Goal: Task Accomplishment & Management: Complete application form

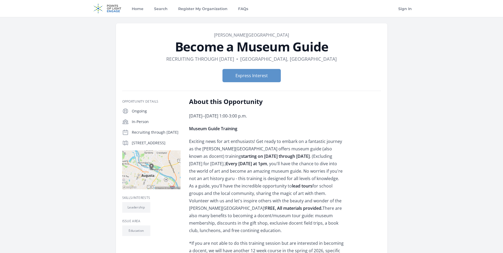
scroll to position [106, 0]
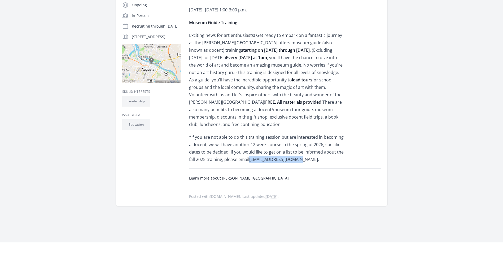
click at [256, 160] on span "*If you are not able to do this training session but are interested in becoming…" at bounding box center [266, 148] width 155 height 28
drag, startPoint x: 250, startPoint y: 158, endPoint x: 295, endPoint y: 160, distance: 44.8
click at [295, 160] on span "*If you are not able to do this training session but are interested in becoming…" at bounding box center [266, 148] width 155 height 28
copy span "bpolizzi@themorris.org"
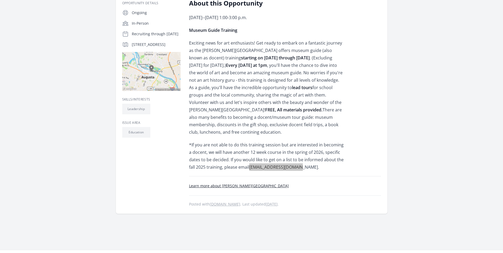
scroll to position [0, 0]
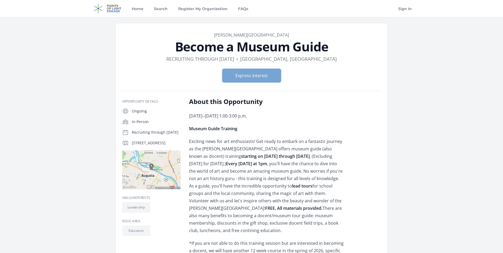
click at [252, 75] on button "Express Interest" at bounding box center [251, 75] width 58 height 13
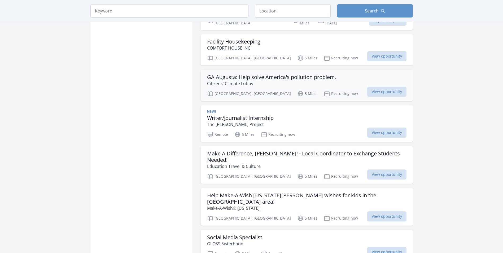
scroll to position [424, 0]
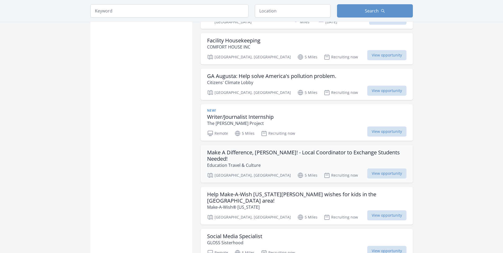
click at [294, 150] on h3 "Make A Difference, Augusta! - Local Coordinator to Exchange Students Needed!" at bounding box center [306, 155] width 199 height 13
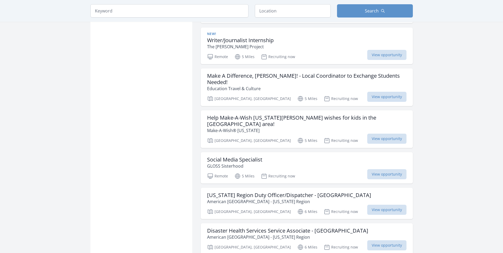
scroll to position [504, 0]
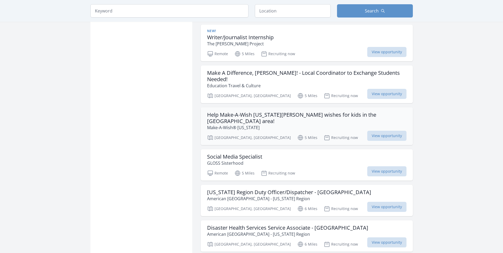
click at [288, 112] on h3 "Help Make-A-Wish Georgia grant wishes for kids in the Augusta area!" at bounding box center [306, 118] width 199 height 13
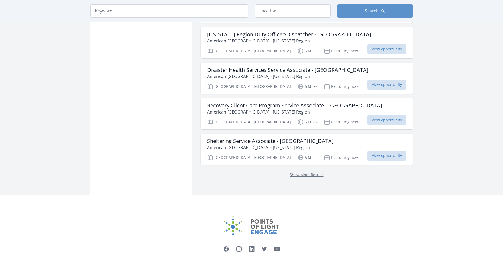
scroll to position [663, 0]
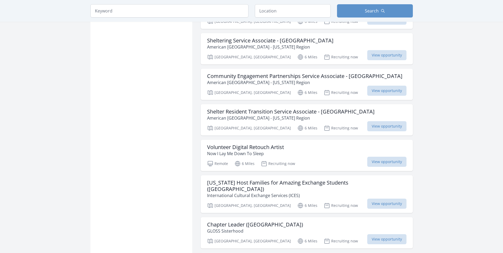
scroll to position [769, 0]
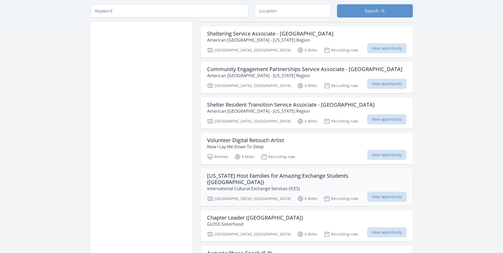
click at [284, 185] on p "International Cultural Exchange Services (ICES)" at bounding box center [306, 188] width 199 height 6
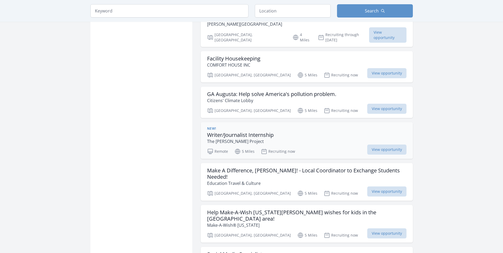
scroll to position [398, 0]
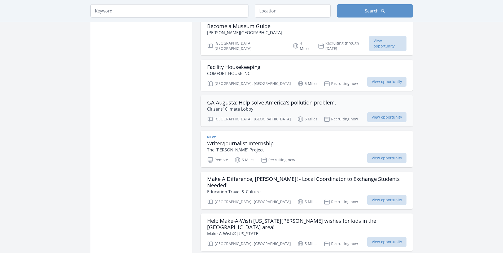
click at [241, 99] on h3 "GA Augusta: Help solve America's pollution problem." at bounding box center [271, 102] width 129 height 6
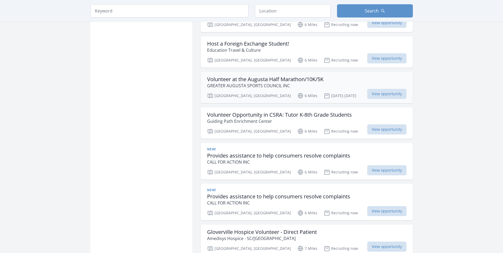
scroll to position [1193, 0]
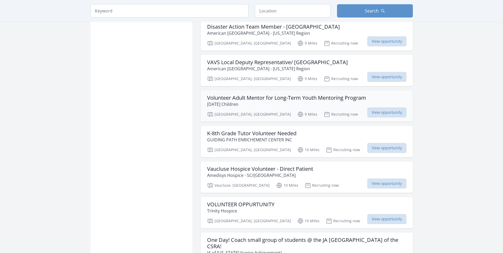
scroll to position [2114, 0]
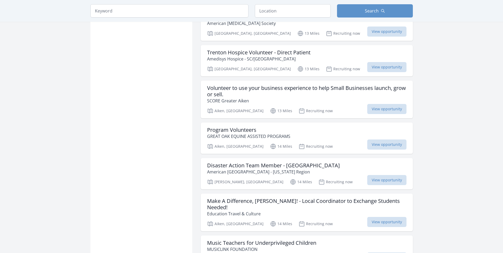
scroll to position [2724, 0]
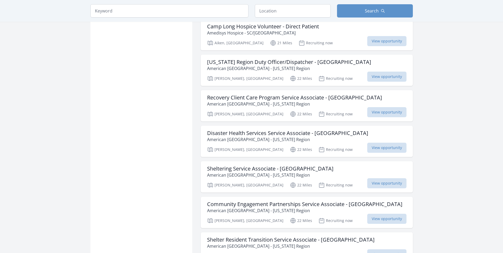
scroll to position [3148, 0]
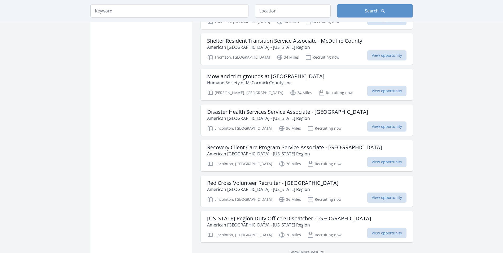
scroll to position [4208, 0]
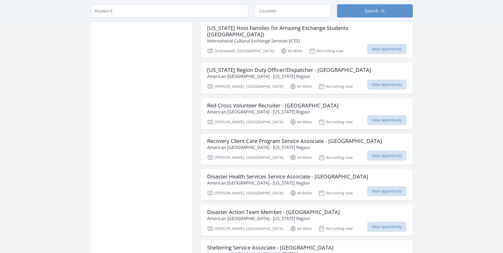
scroll to position [4897, 0]
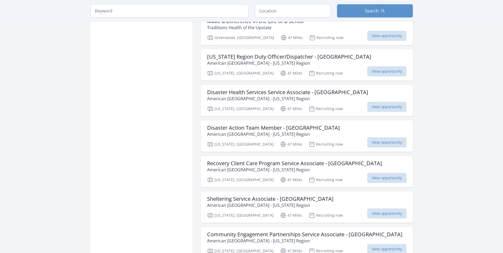
scroll to position [5560, 0]
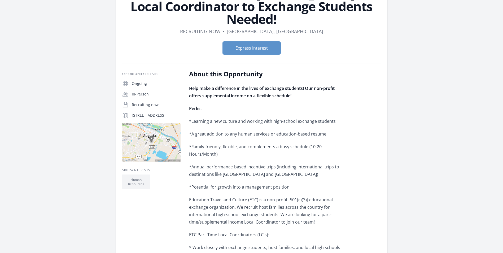
scroll to position [27, 0]
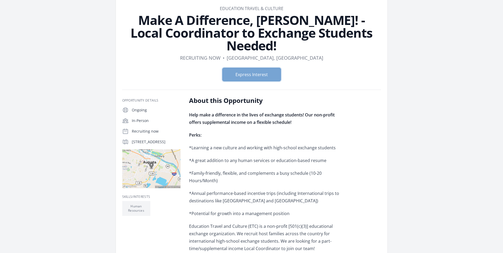
click at [251, 75] on button "Express Interest" at bounding box center [251, 74] width 58 height 13
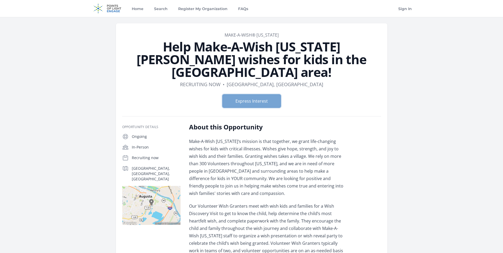
click at [246, 94] on button "Express Interest" at bounding box center [251, 100] width 58 height 13
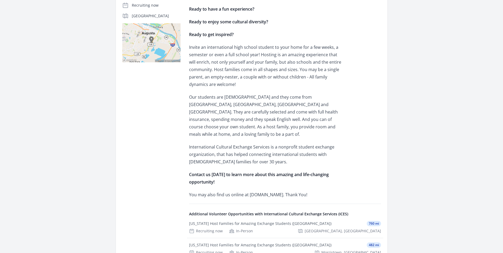
scroll to position [159, 0]
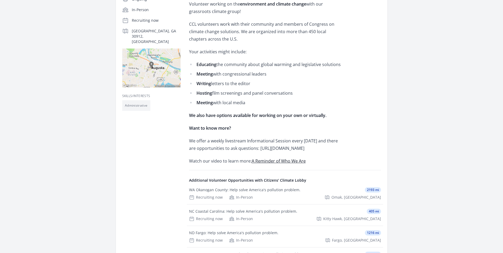
scroll to position [133, 0]
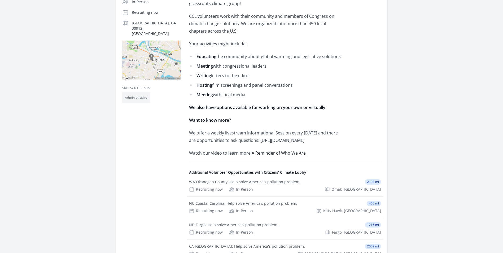
drag, startPoint x: 189, startPoint y: 147, endPoint x: 300, endPoint y: 148, distance: 110.5
click at [300, 144] on p "We offer a weekly livestream Informational Session every [DATE] and there are o…" at bounding box center [266, 136] width 155 height 15
drag, startPoint x: 300, startPoint y: 148, endPoint x: 290, endPoint y: 147, distance: 9.9
copy p "[URL][DOMAIN_NAME]"
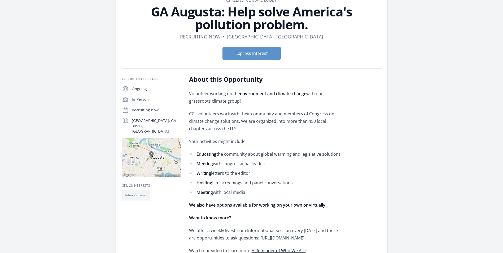
scroll to position [0, 0]
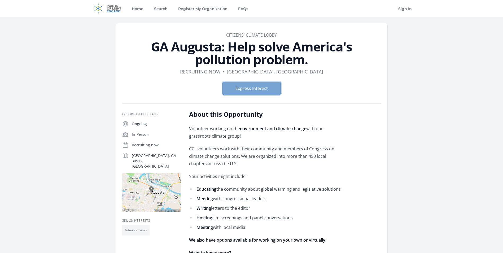
click at [260, 88] on button "Express Interest" at bounding box center [251, 88] width 58 height 13
